Goal: Check status: Check status

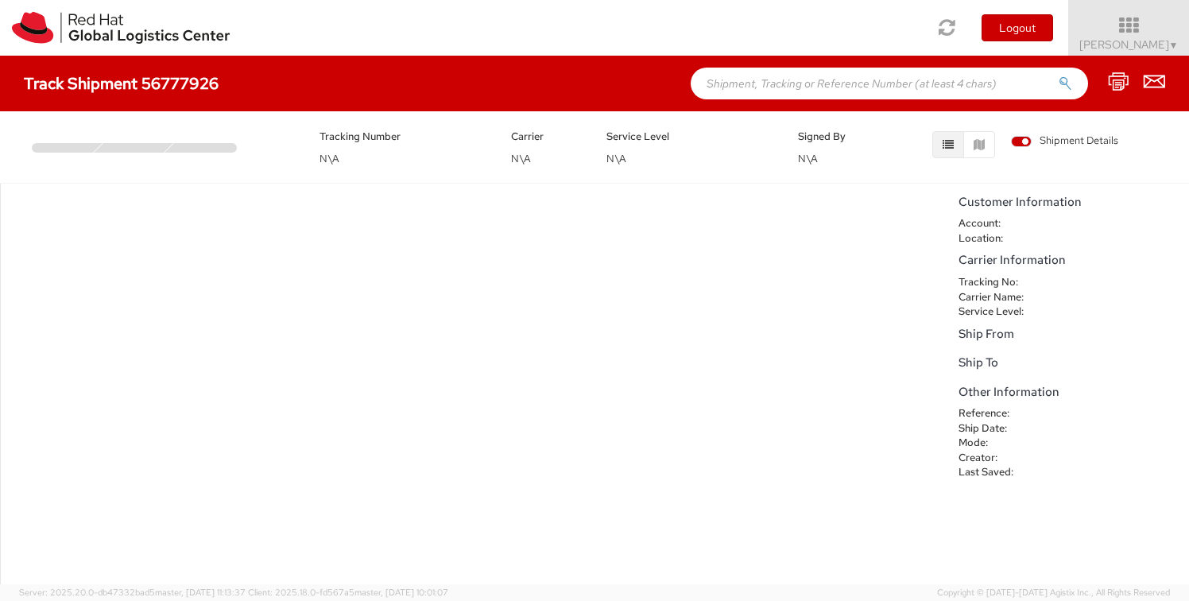
click at [815, 362] on div "No data to show" at bounding box center [475, 384] width 951 height 401
click at [189, 135] on div at bounding box center [164, 139] width 288 height 25
click at [184, 152] on div at bounding box center [205, 148] width 80 height 10
click at [153, 152] on div at bounding box center [134, 148] width 80 height 10
click at [73, 152] on div at bounding box center [63, 148] width 80 height 10
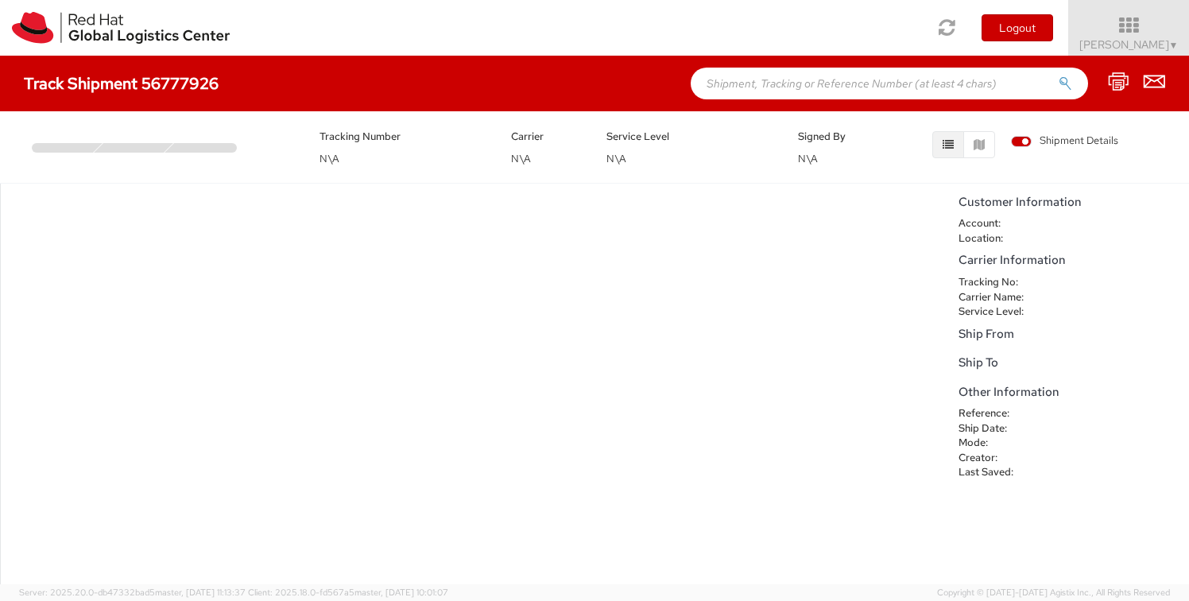
click at [172, 95] on div "Track Shipment 56777926" at bounding box center [594, 84] width 1189 height 56
click at [978, 140] on icon "button" at bounding box center [979, 144] width 11 height 11
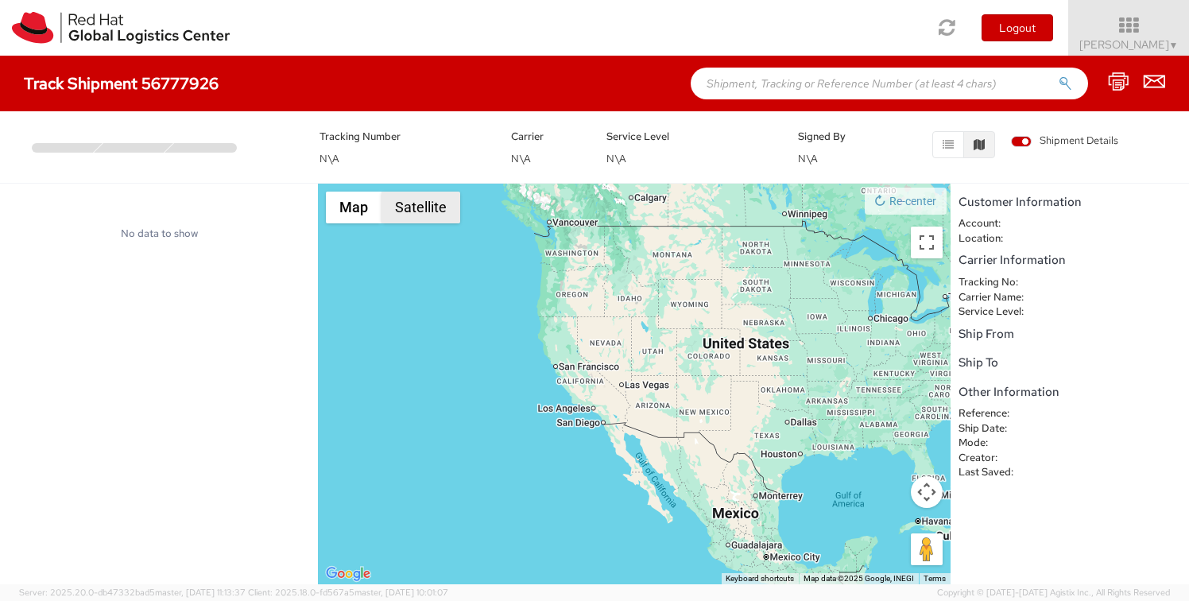
click at [414, 215] on button "Satellite" at bounding box center [420, 208] width 79 height 32
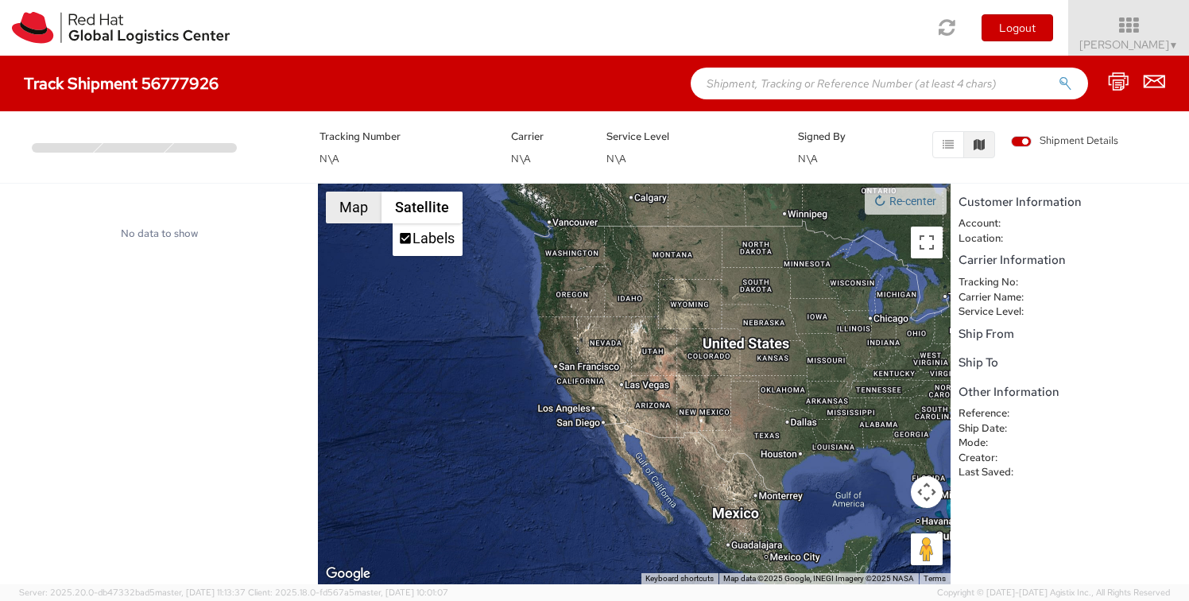
click at [340, 202] on button "Map" at bounding box center [354, 208] width 56 height 32
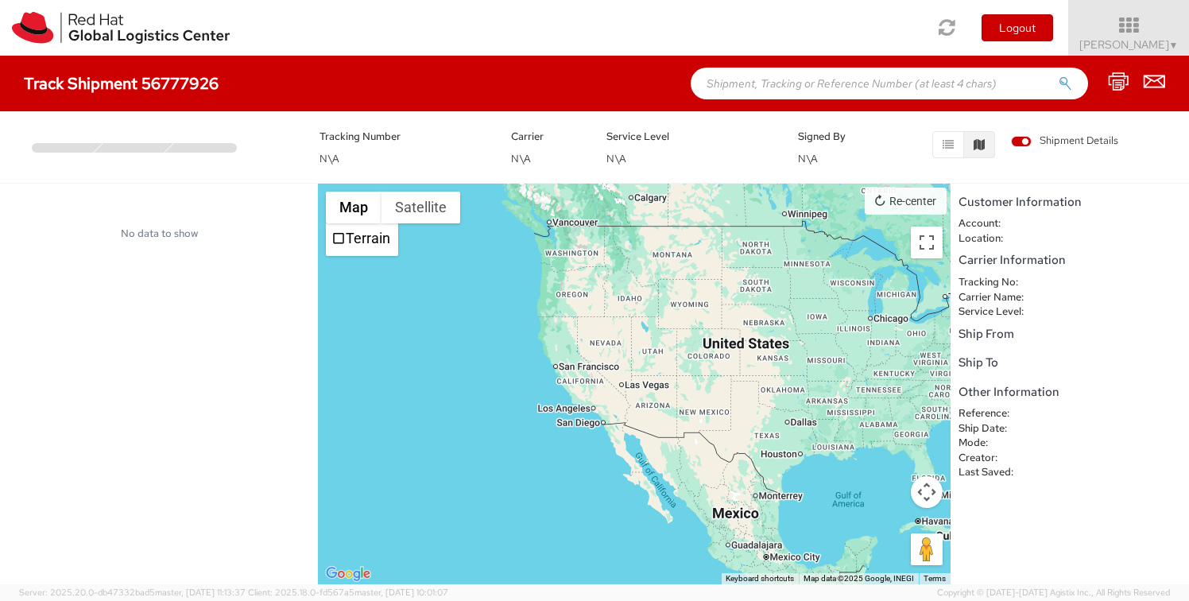
click at [904, 211] on button "Re-center" at bounding box center [906, 201] width 82 height 27
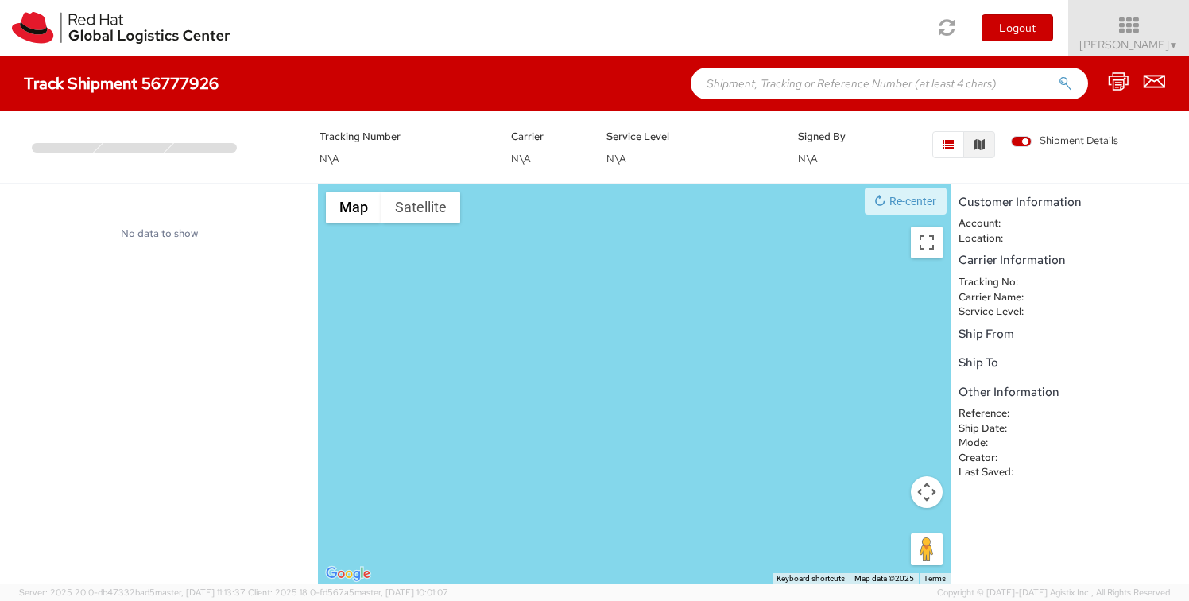
click at [957, 144] on button "button" at bounding box center [948, 144] width 32 height 27
